Goal: Information Seeking & Learning: Learn about a topic

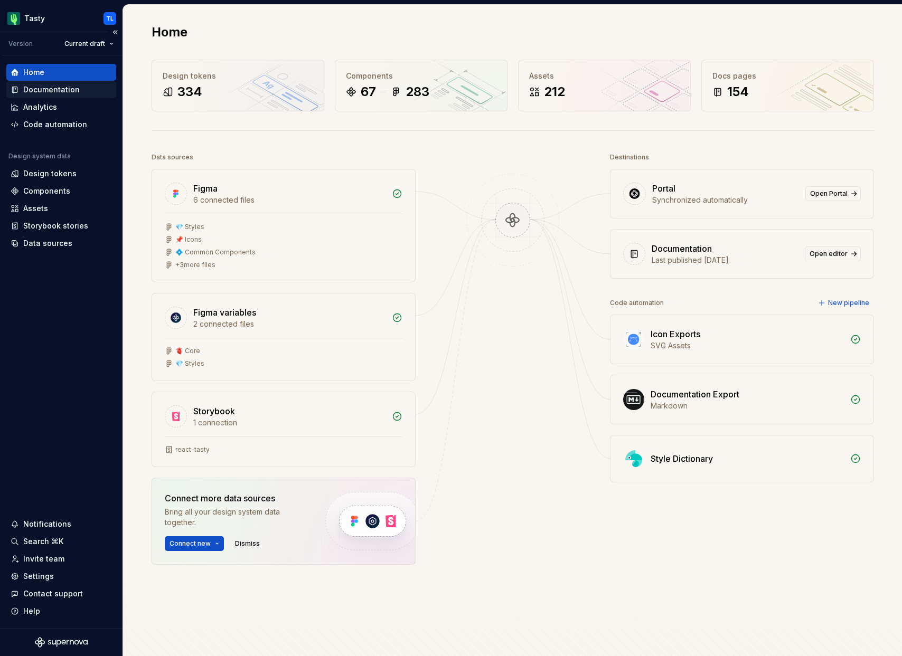
click at [70, 94] on div "Documentation" at bounding box center [51, 90] width 57 height 11
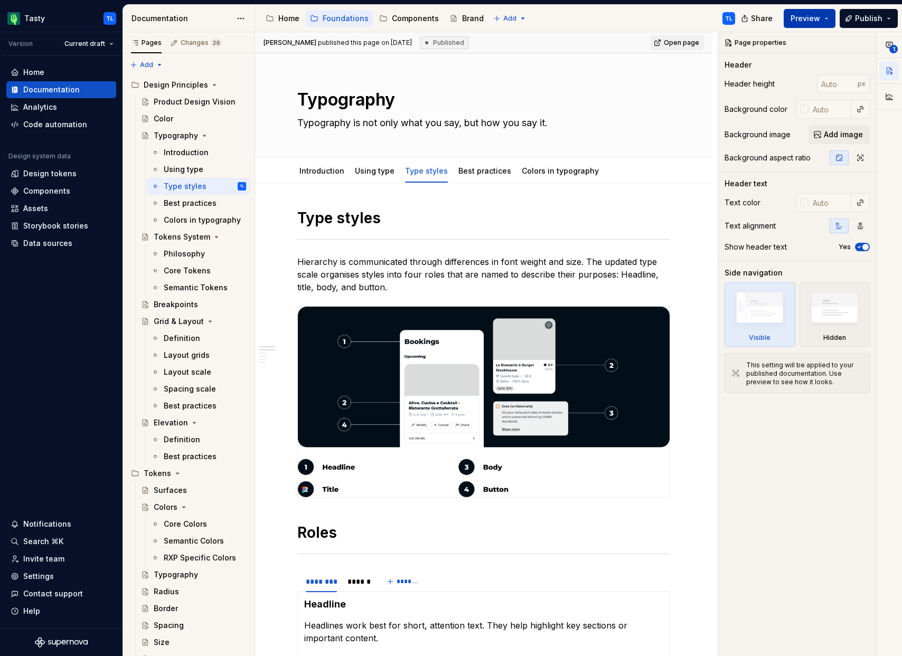
click at [831, 17] on button "Preview" at bounding box center [810, 18] width 52 height 19
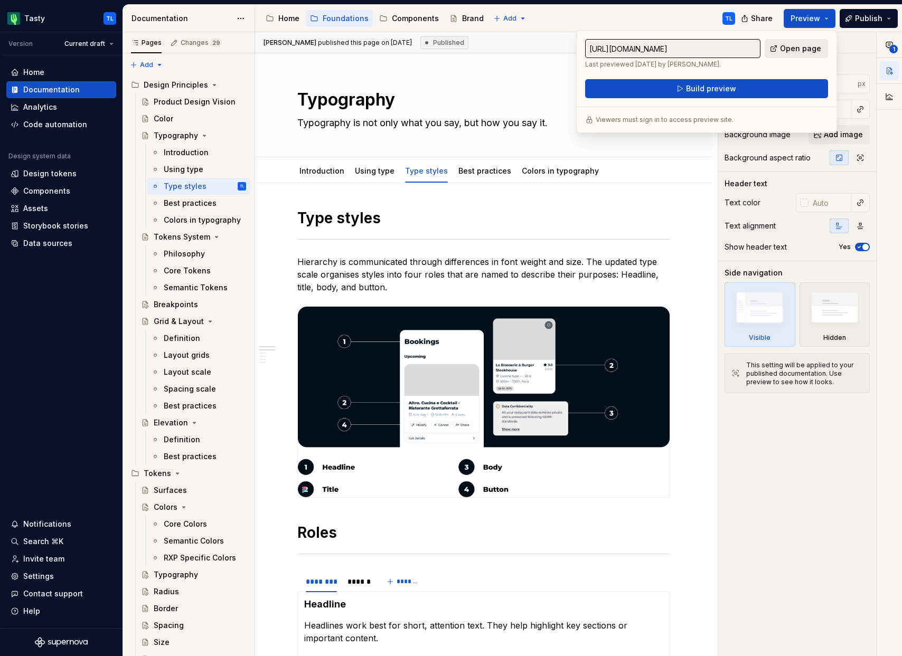
click at [800, 49] on span "Open page" at bounding box center [800, 48] width 41 height 11
type textarea "*"
